Goal: Task Accomplishment & Management: Complete application form

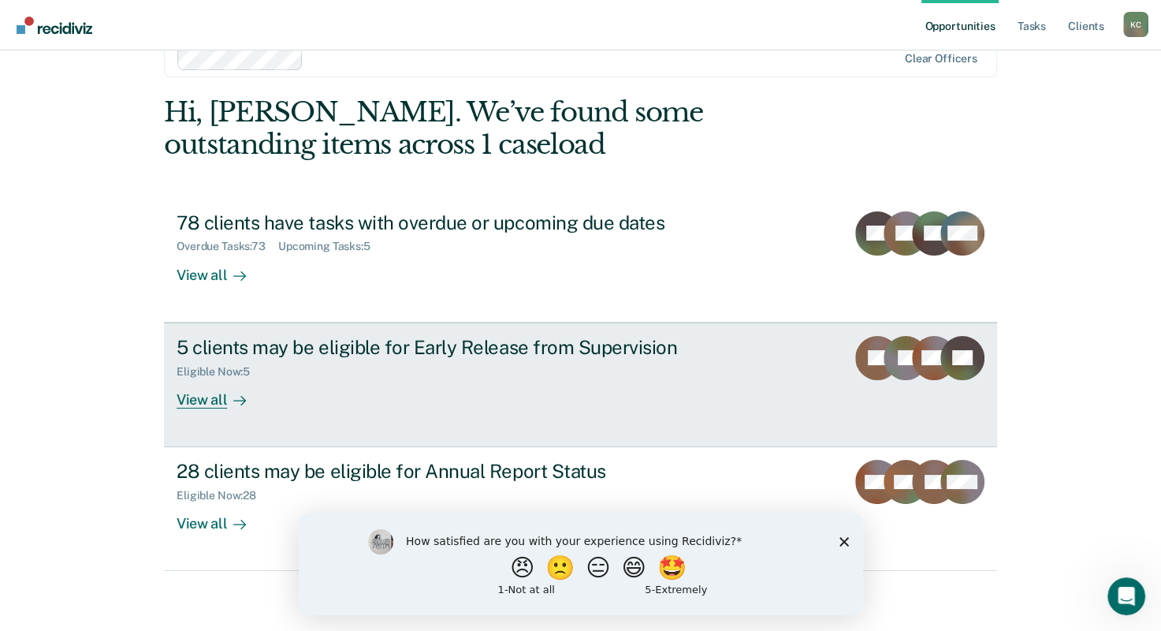
scroll to position [39, 0]
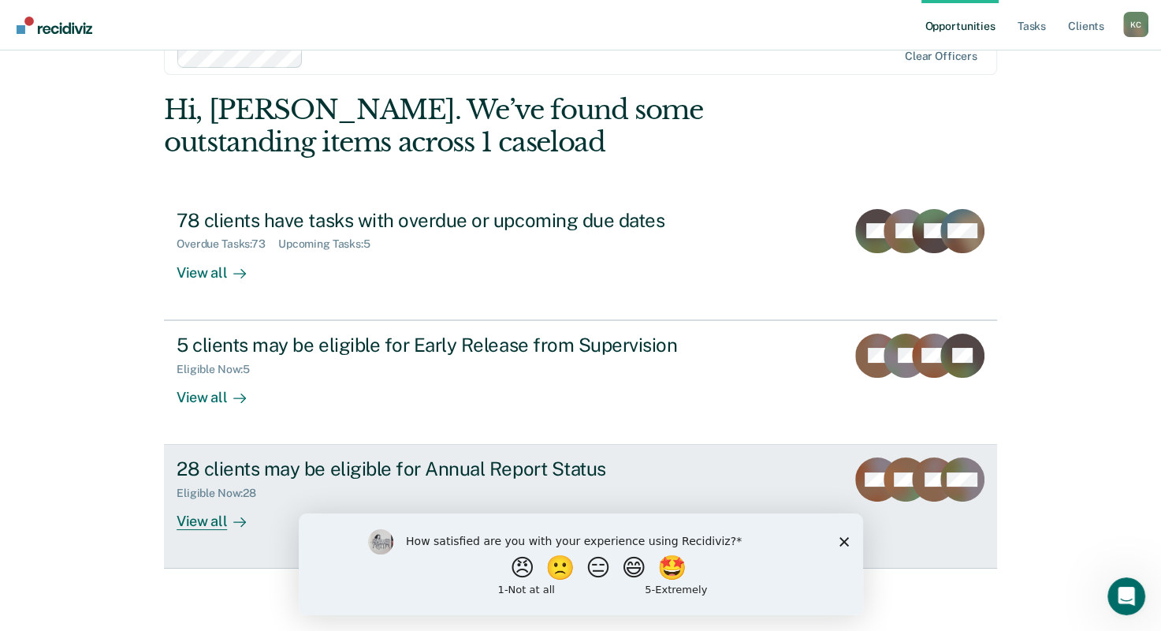
click at [609, 465] on div "28 clients may be eligible for Annual Report Status" at bounding box center [453, 468] width 553 height 23
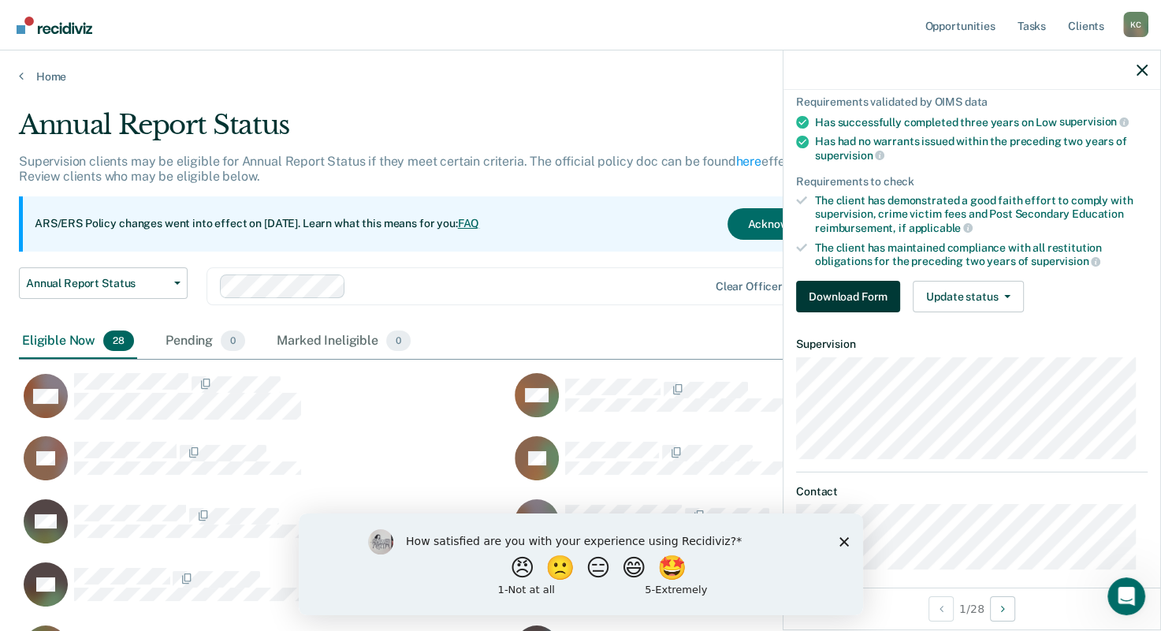
scroll to position [125, 0]
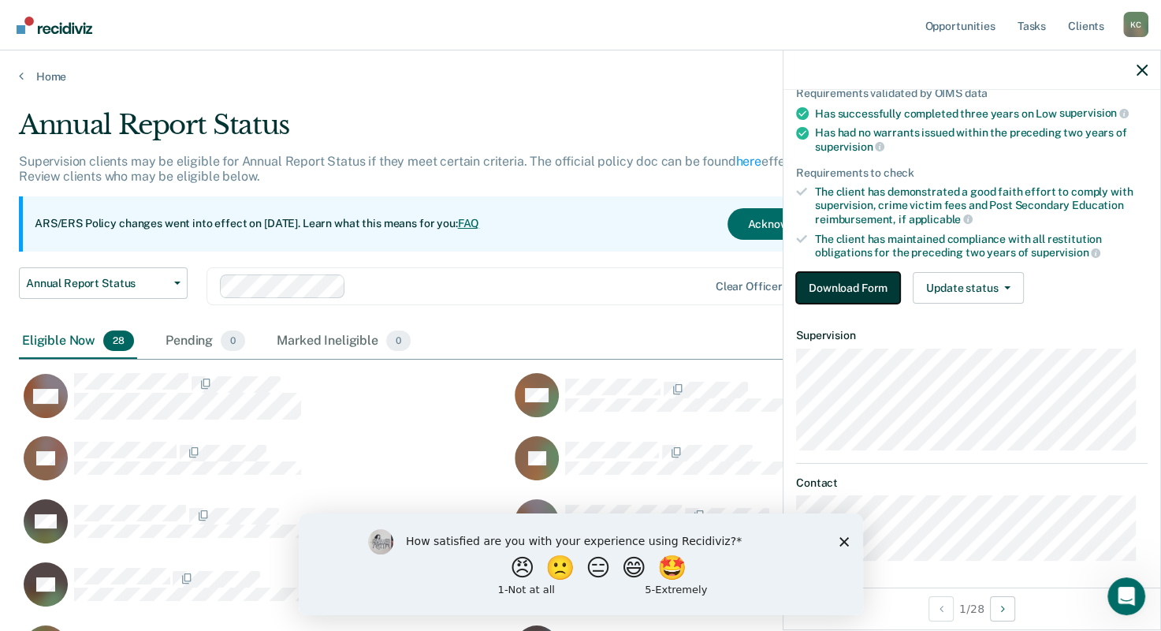
click at [866, 288] on button "Download Form" at bounding box center [848, 288] width 104 height 32
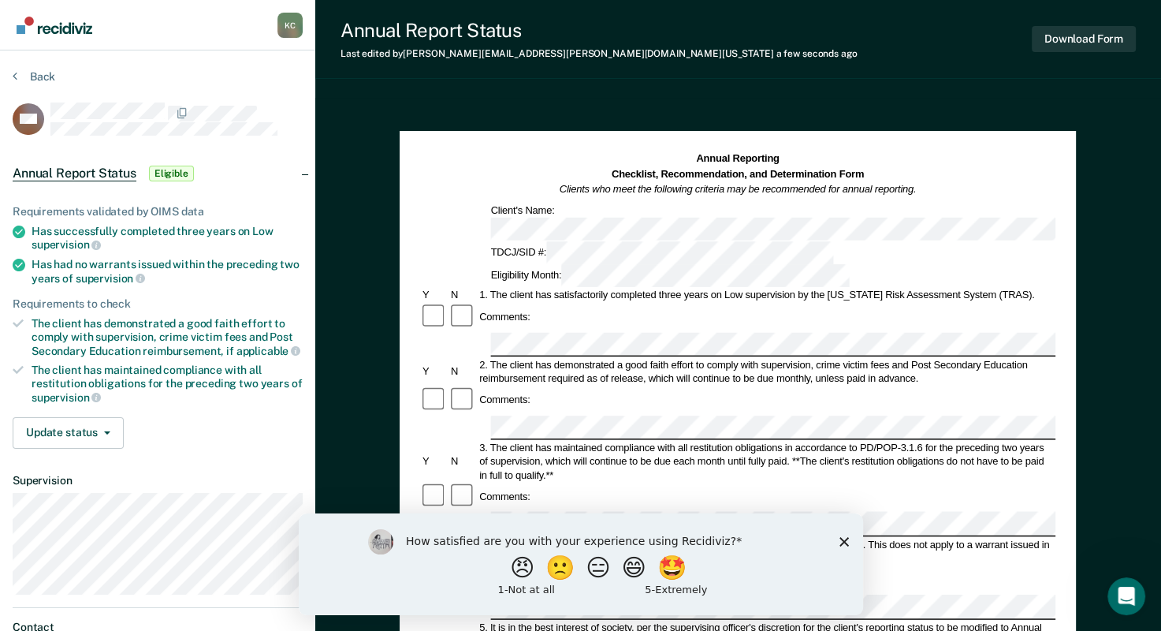
click at [843, 538] on icon "Close survey" at bounding box center [843, 540] width 9 height 9
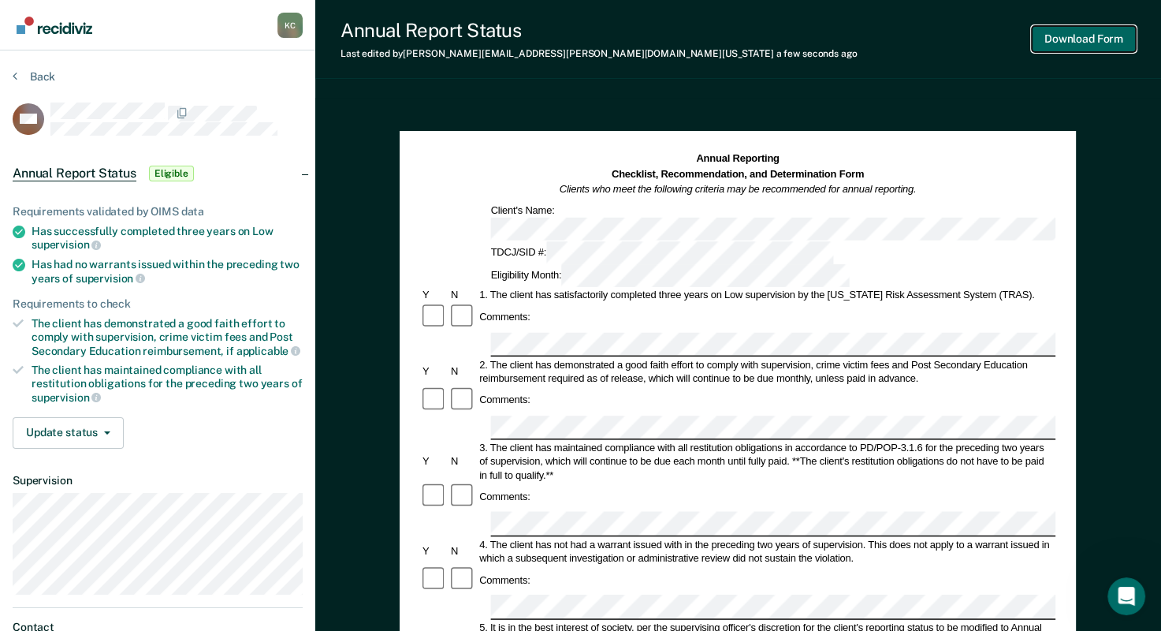
click at [1074, 44] on button "Download Form" at bounding box center [1084, 39] width 104 height 26
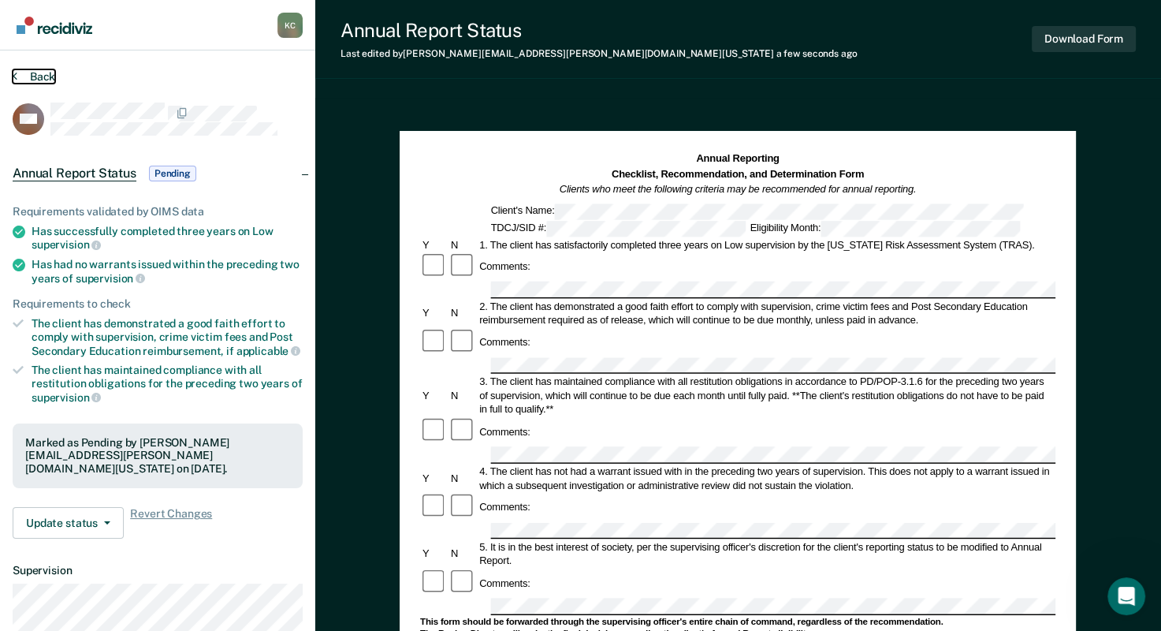
click at [25, 73] on button "Back" at bounding box center [34, 76] width 43 height 14
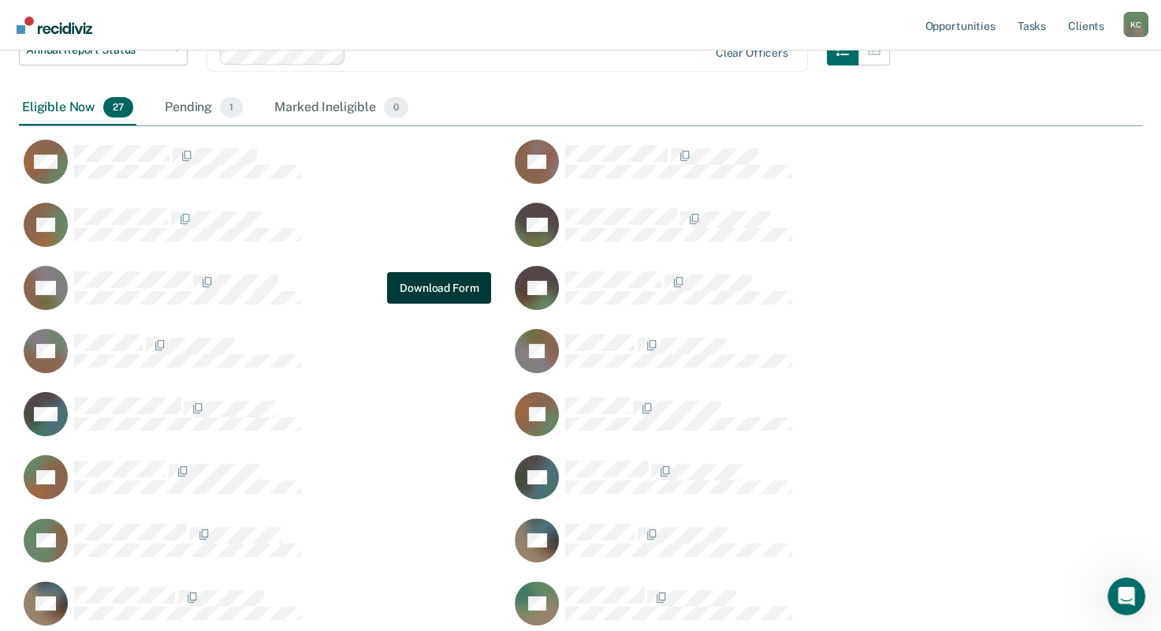
scroll to position [236, 0]
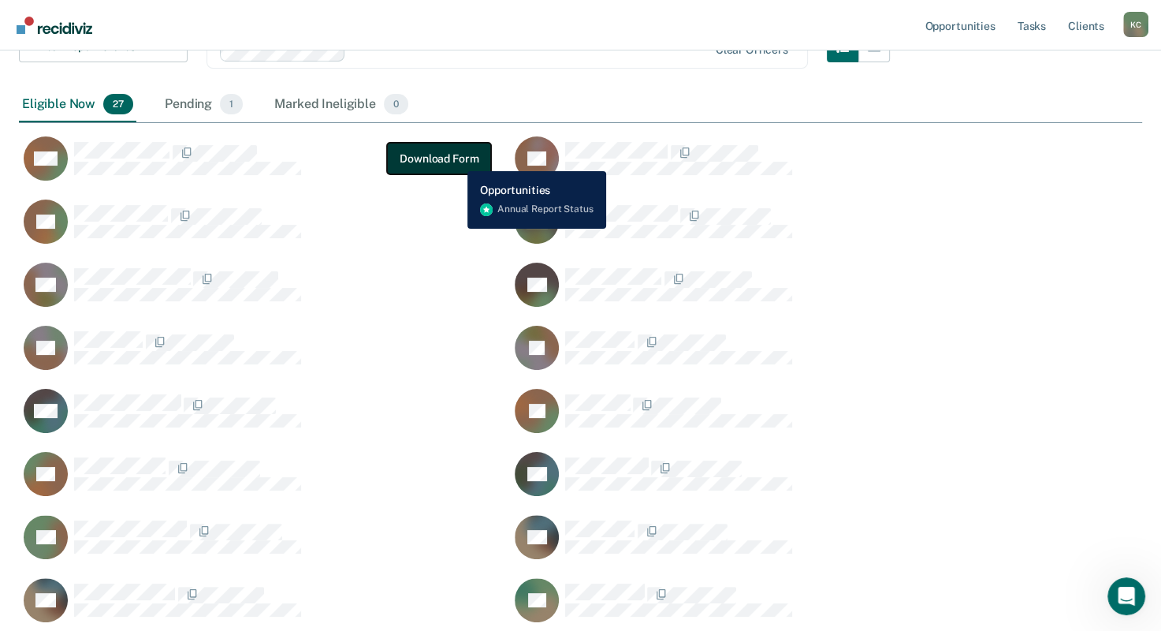
click at [456, 159] on button "Download Form" at bounding box center [439, 159] width 104 height 32
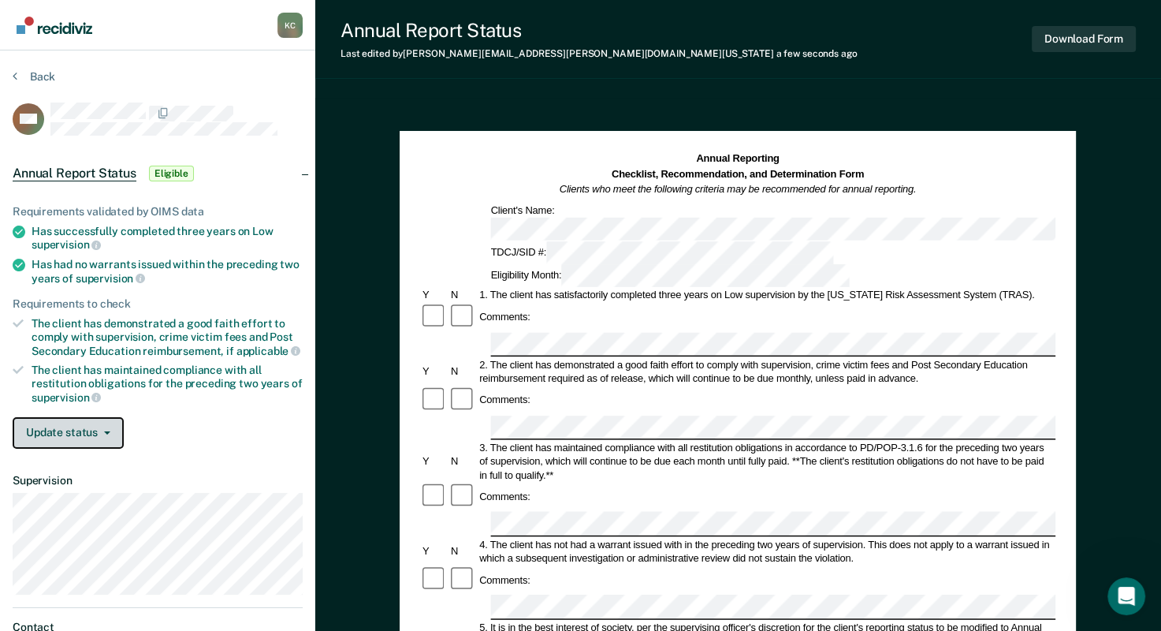
click at [95, 429] on button "Update status" at bounding box center [68, 433] width 111 height 32
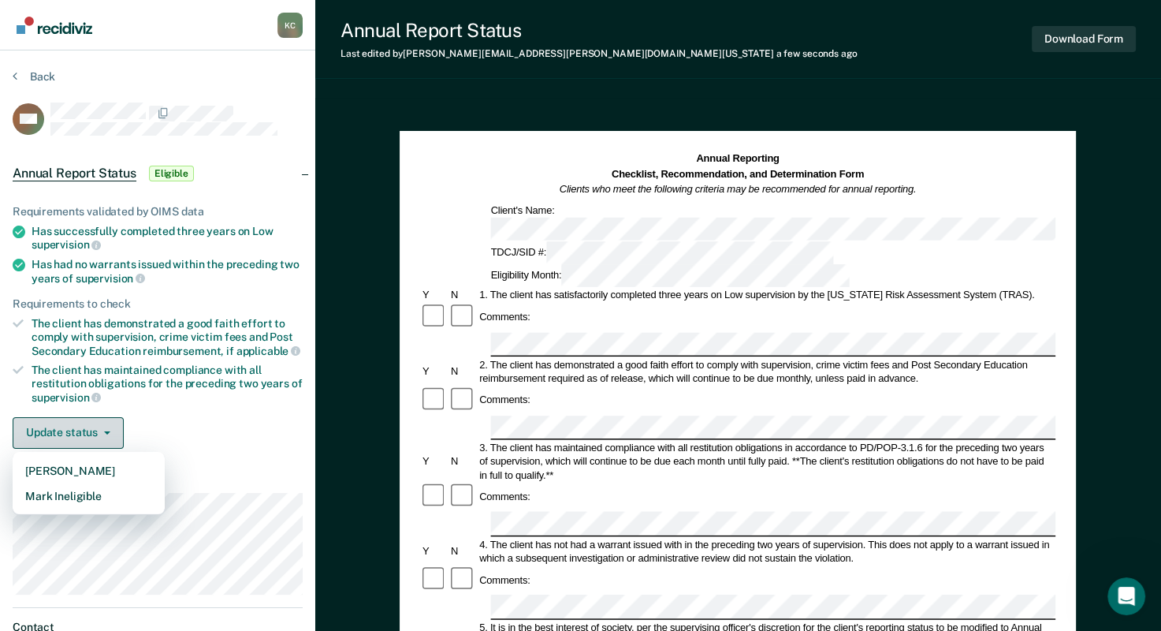
click at [95, 429] on button "Update status" at bounding box center [68, 433] width 111 height 32
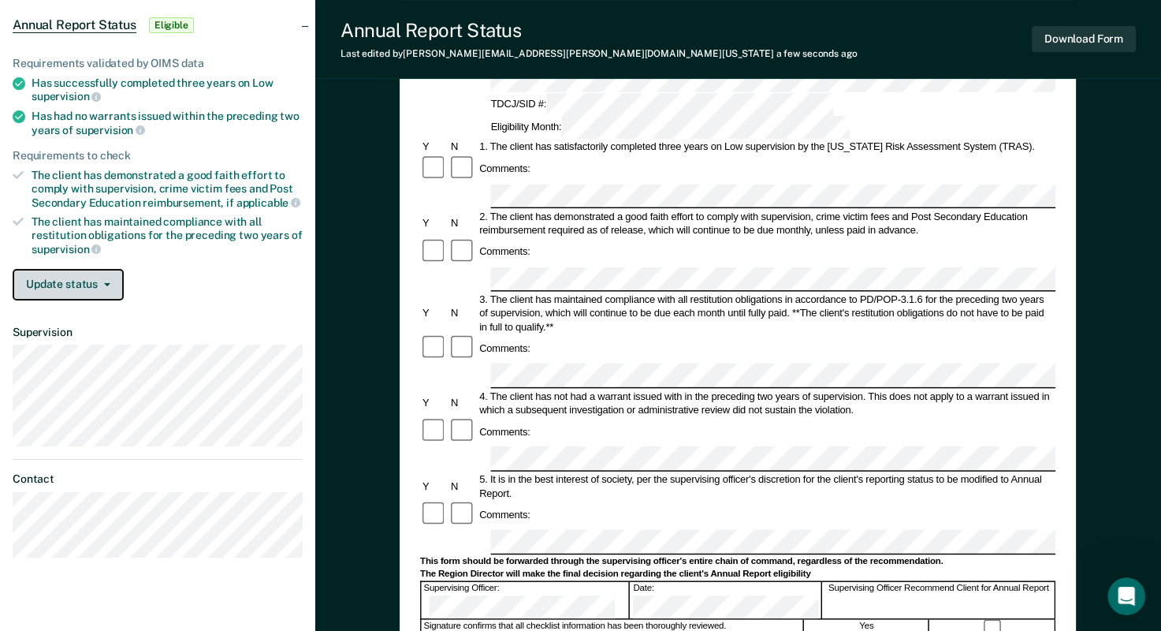
scroll to position [158, 0]
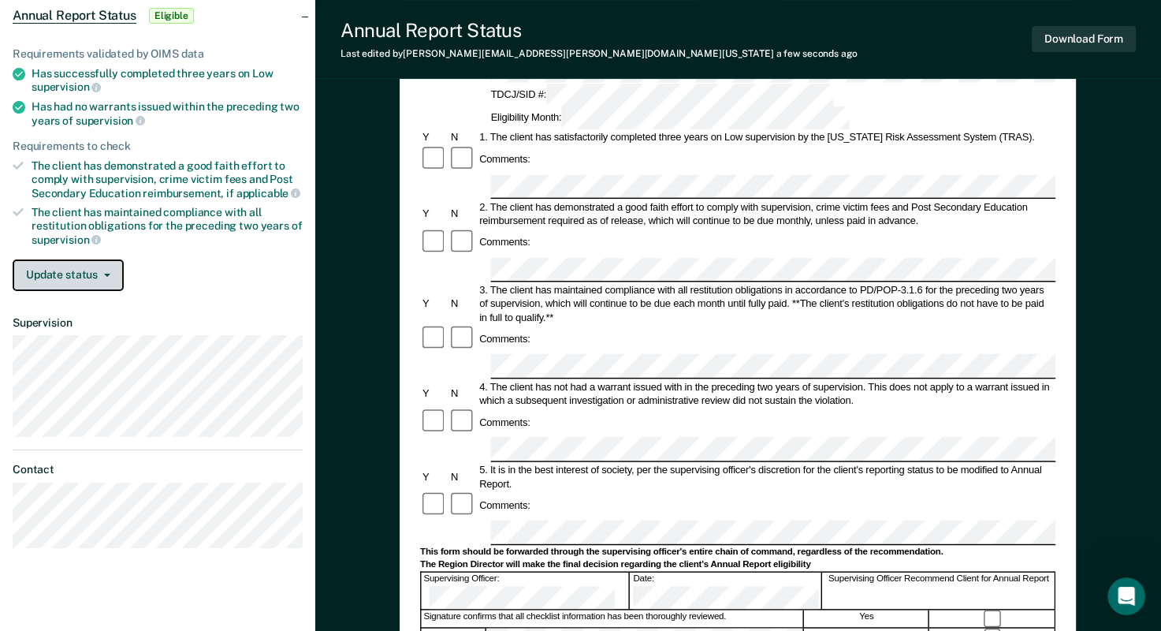
click at [98, 273] on button "Update status" at bounding box center [68, 275] width 111 height 32
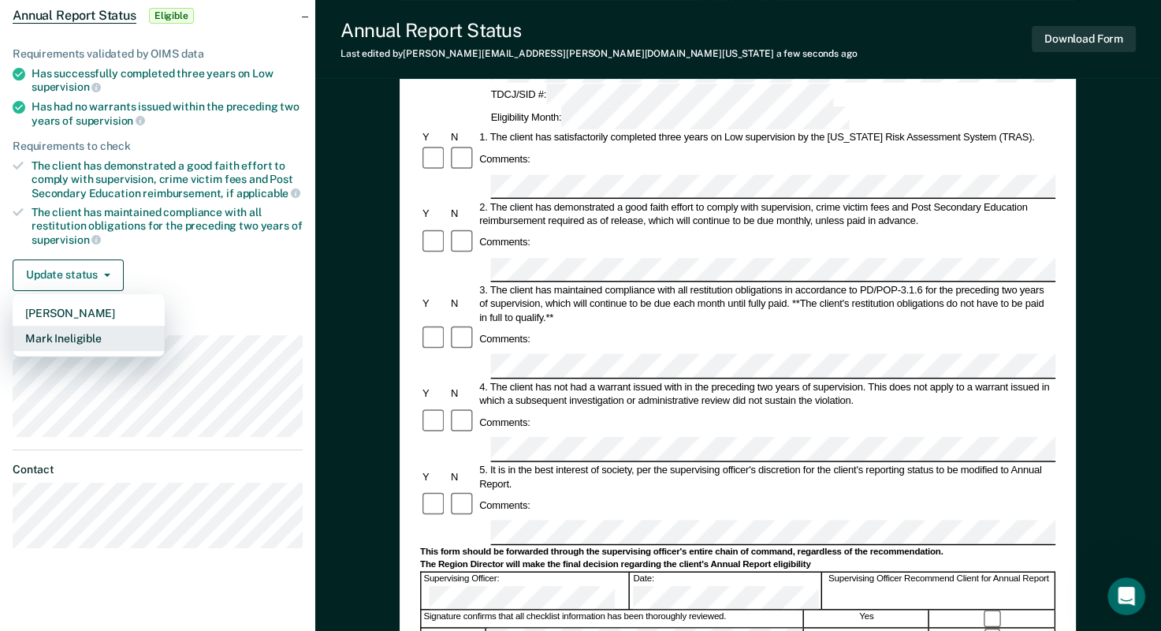
click at [106, 326] on button "Mark Ineligible" at bounding box center [89, 338] width 152 height 25
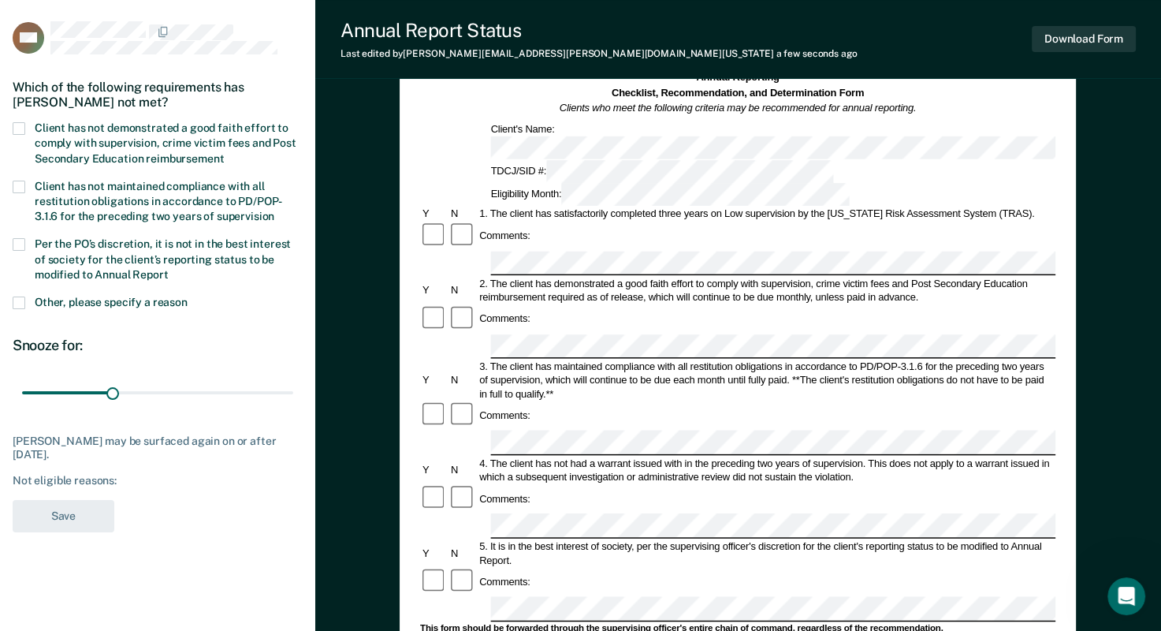
scroll to position [0, 0]
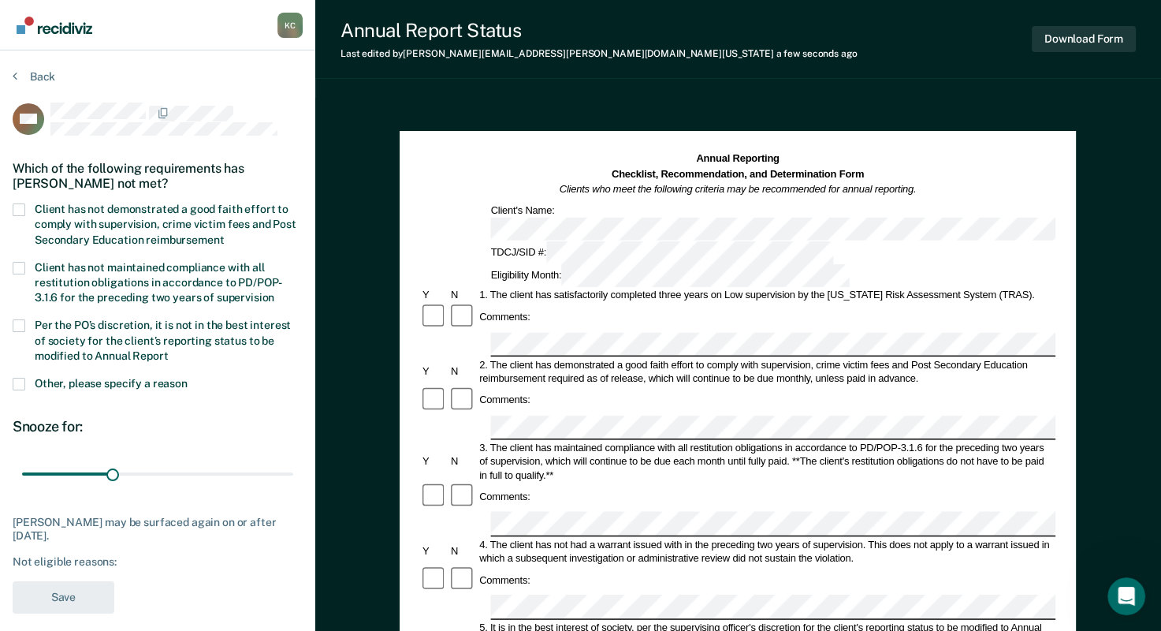
click at [21, 207] on span at bounding box center [19, 209] width 13 height 13
click at [224, 234] on input "Client has not demonstrated a good faith effort to comply with supervision, cri…" at bounding box center [224, 234] width 0 height 0
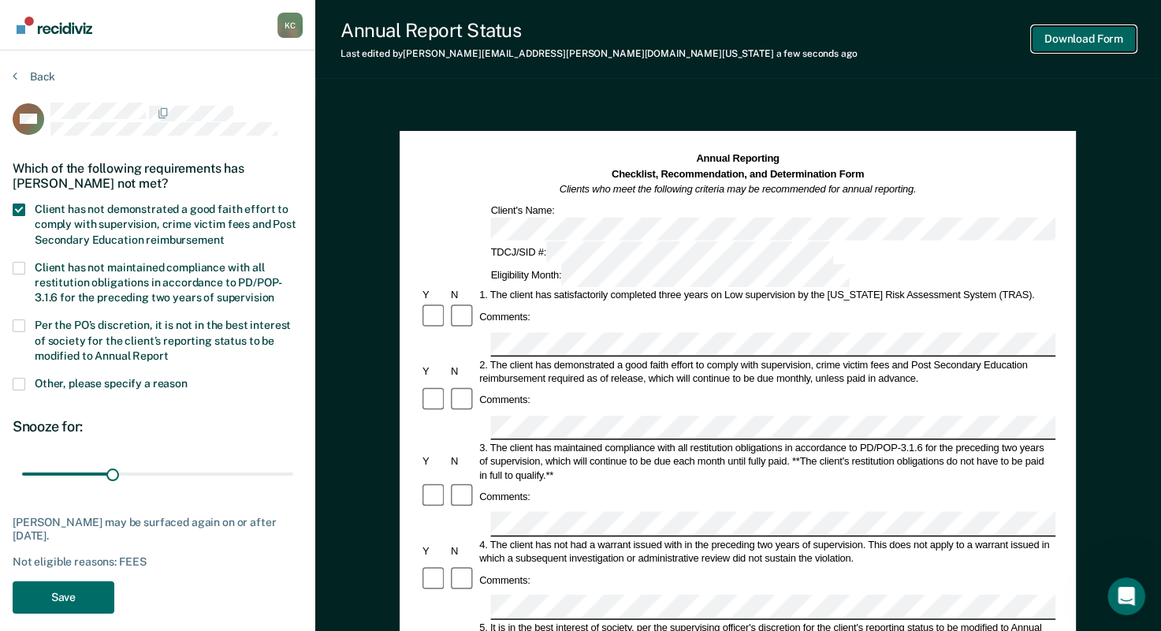
click at [1094, 50] on button "Download Form" at bounding box center [1084, 39] width 104 height 26
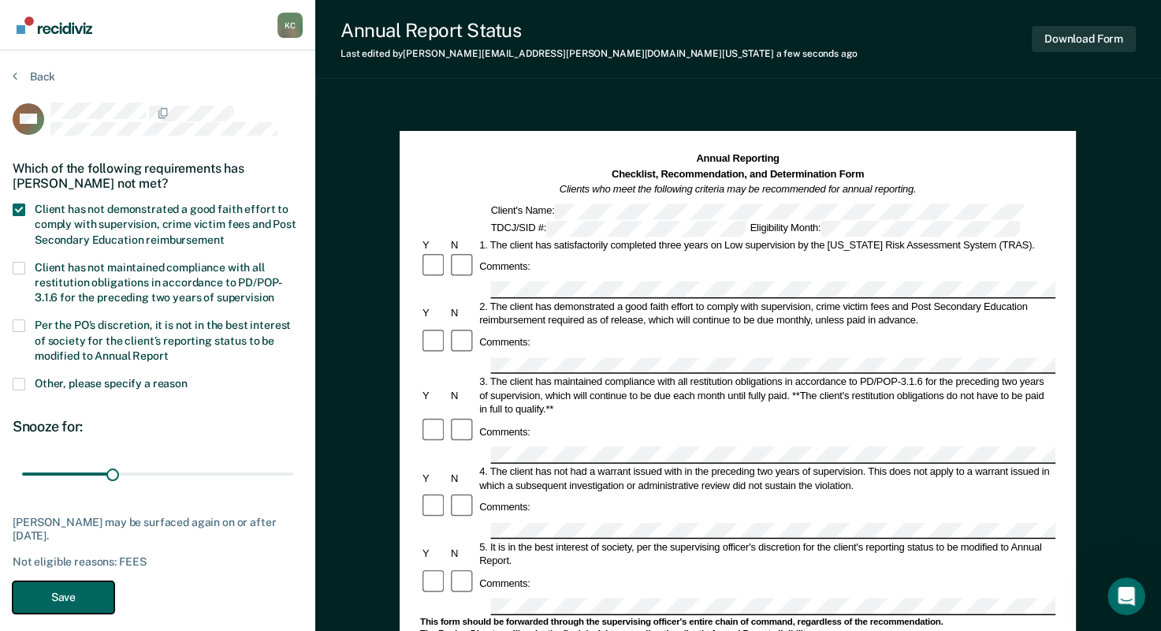
click at [73, 593] on button "Save" at bounding box center [64, 597] width 102 height 32
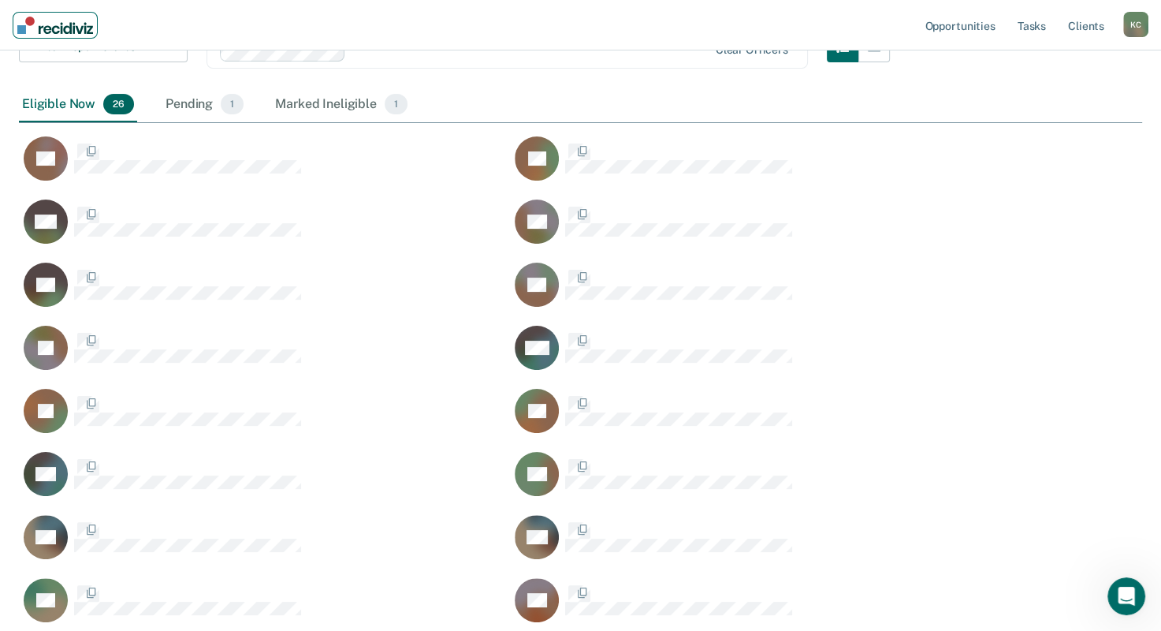
scroll to position [1064, 1111]
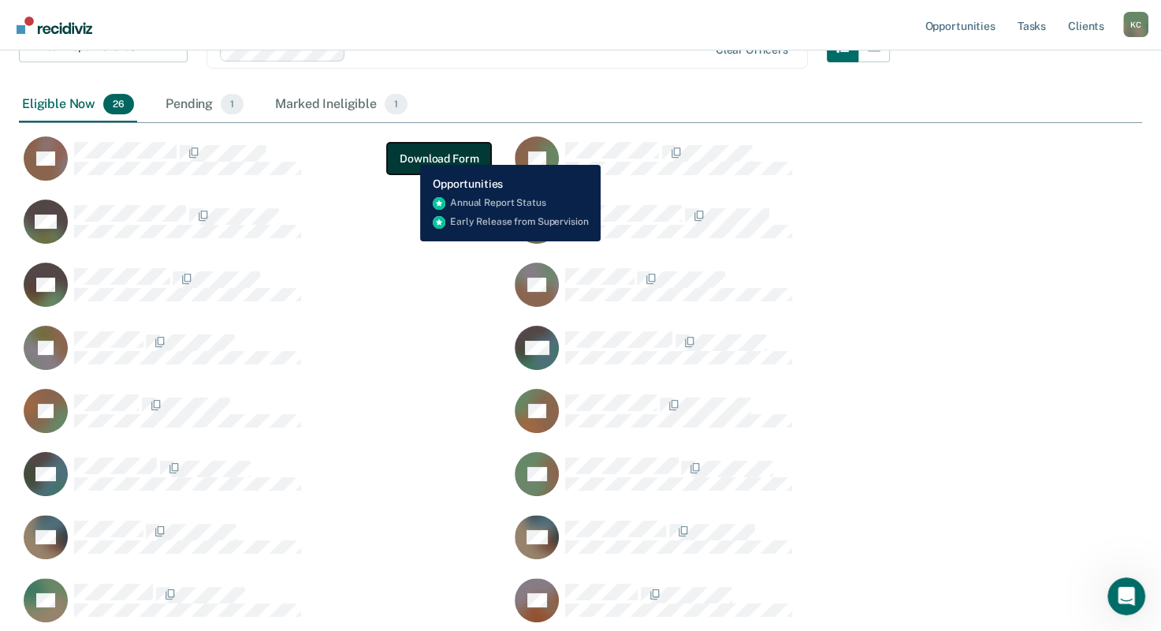
click at [408, 153] on button "Download Form" at bounding box center [439, 159] width 104 height 32
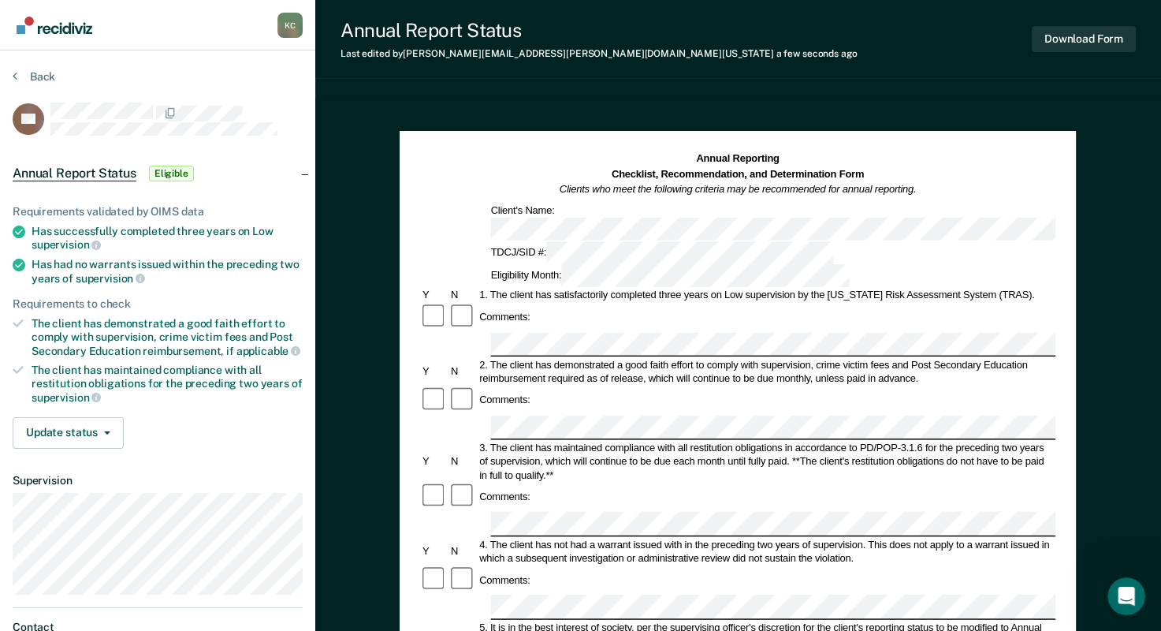
scroll to position [236, 0]
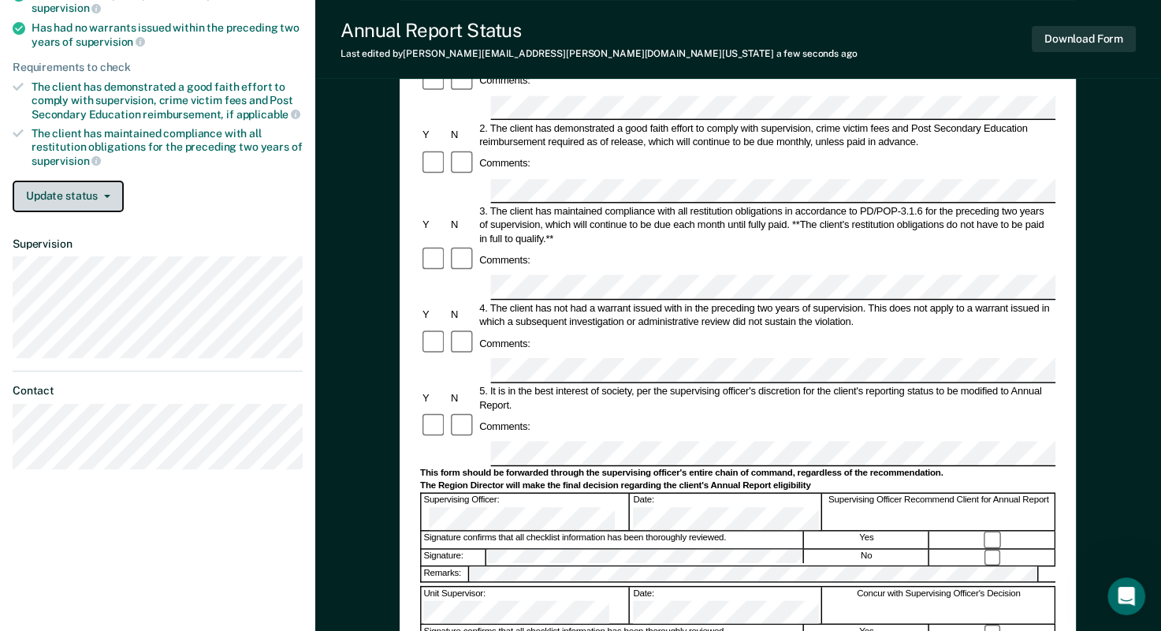
click at [93, 192] on button "Update status" at bounding box center [68, 197] width 111 height 32
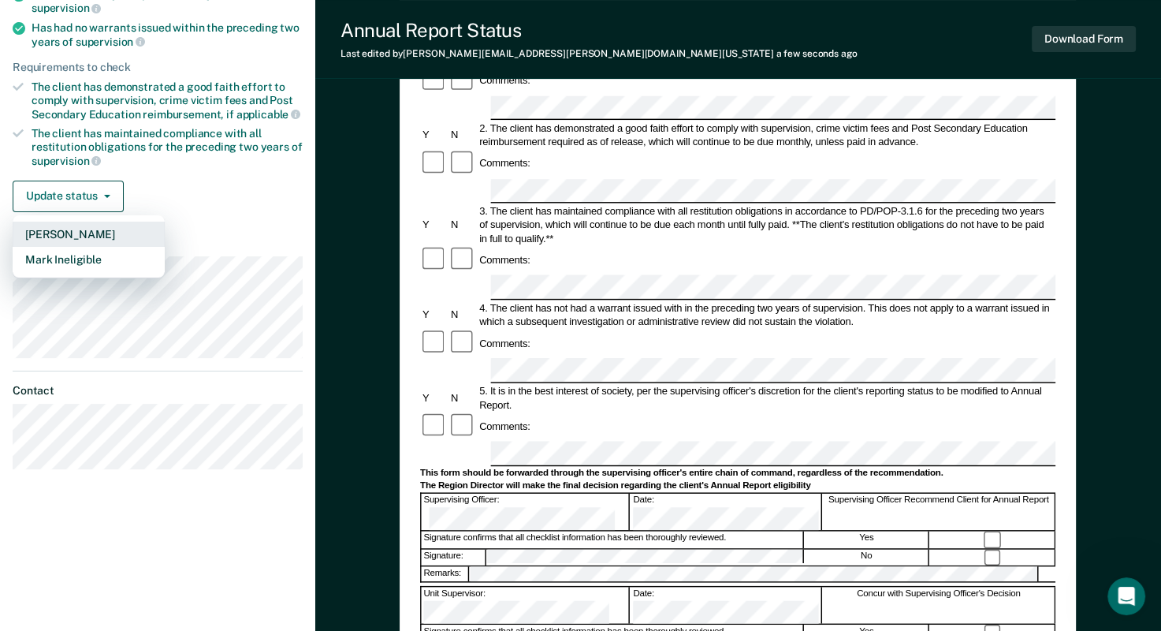
click at [95, 233] on button "[PERSON_NAME]" at bounding box center [89, 234] width 152 height 25
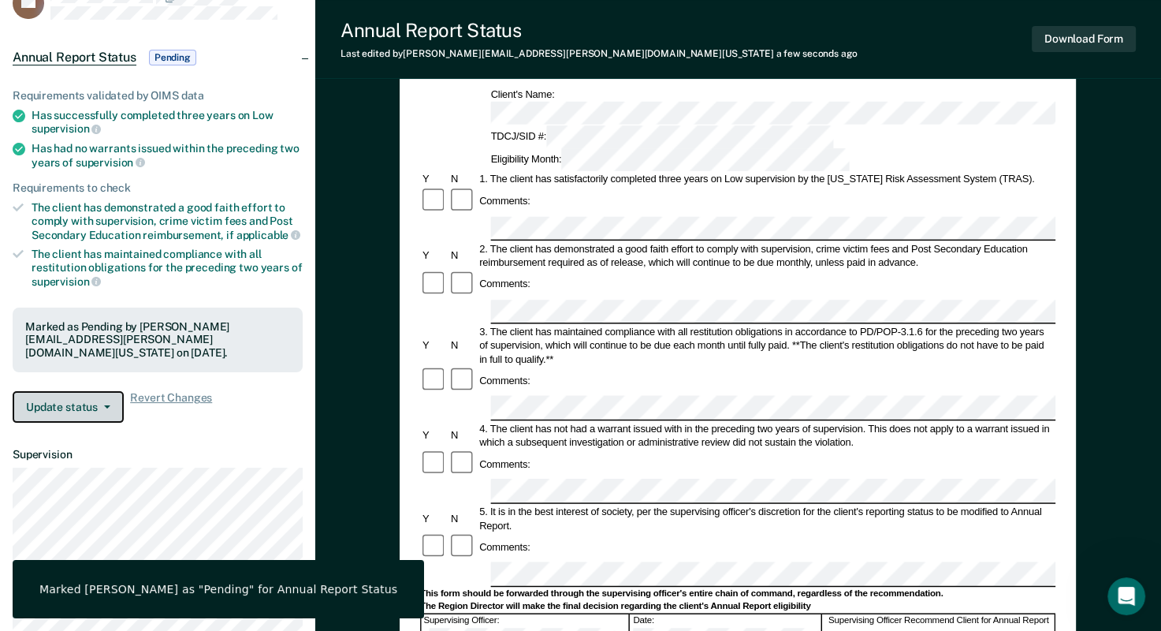
scroll to position [0, 0]
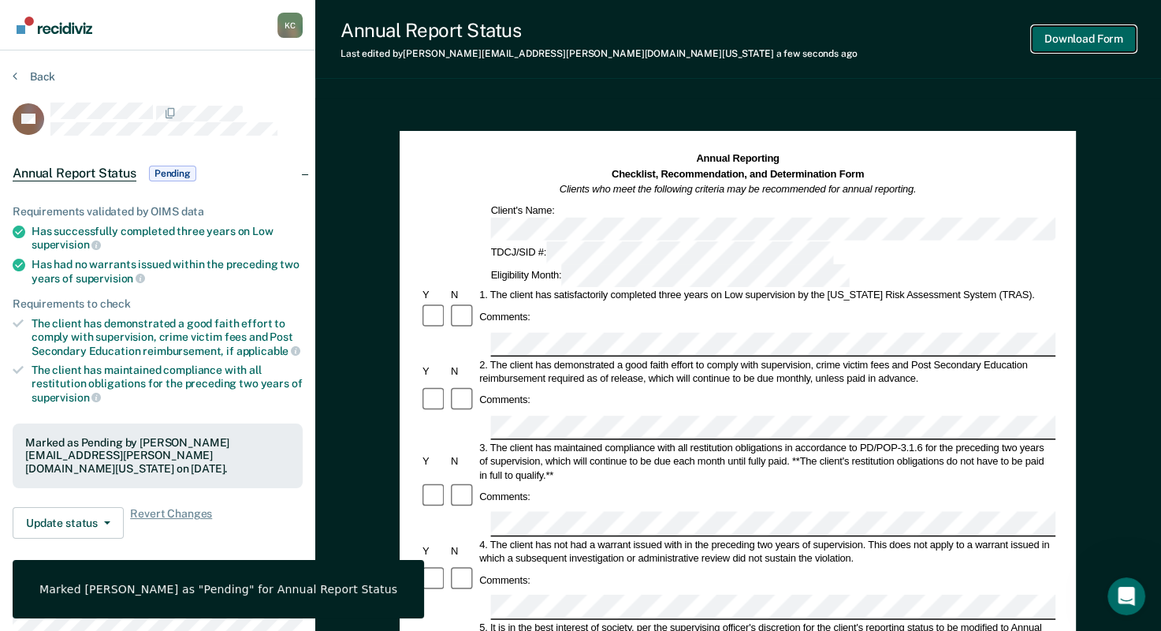
click at [1077, 43] on button "Download Form" at bounding box center [1084, 39] width 104 height 26
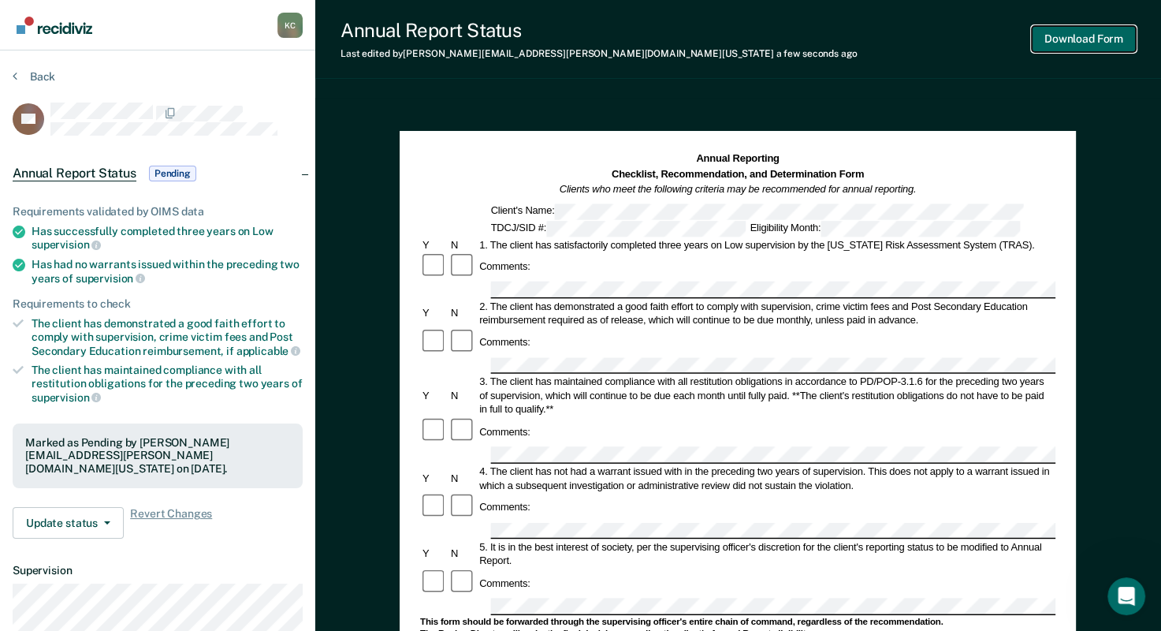
click at [1072, 51] on button "Download Form" at bounding box center [1084, 39] width 104 height 26
